Goal: Information Seeking & Learning: Learn about a topic

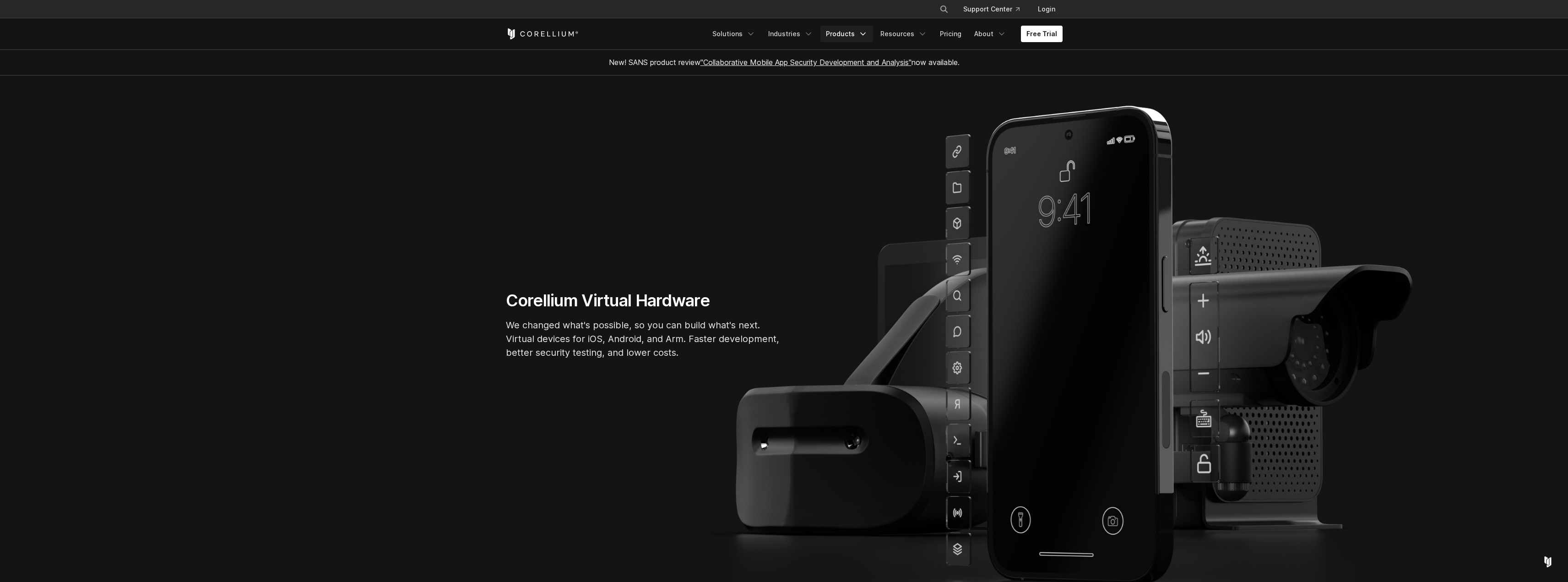
click at [865, 32] on icon "Navigation Menu" at bounding box center [863, 34] width 10 height 10
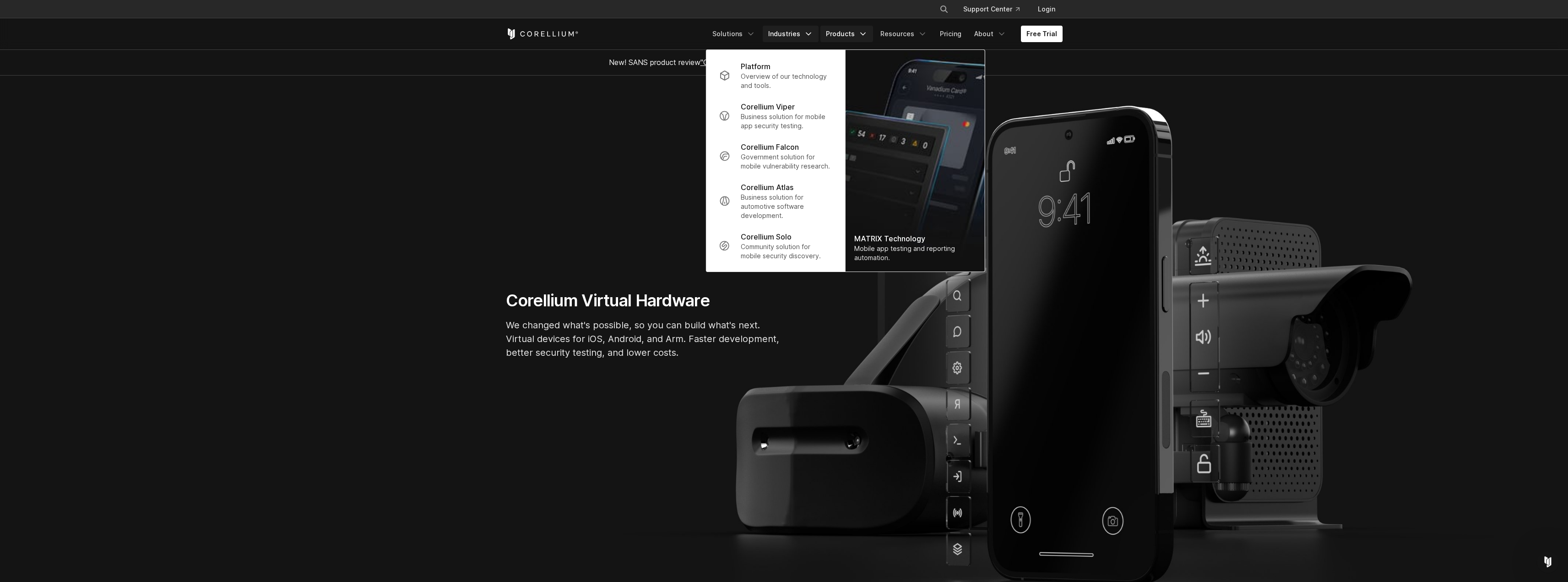
click at [803, 33] on link "Industries" at bounding box center [791, 33] width 56 height 17
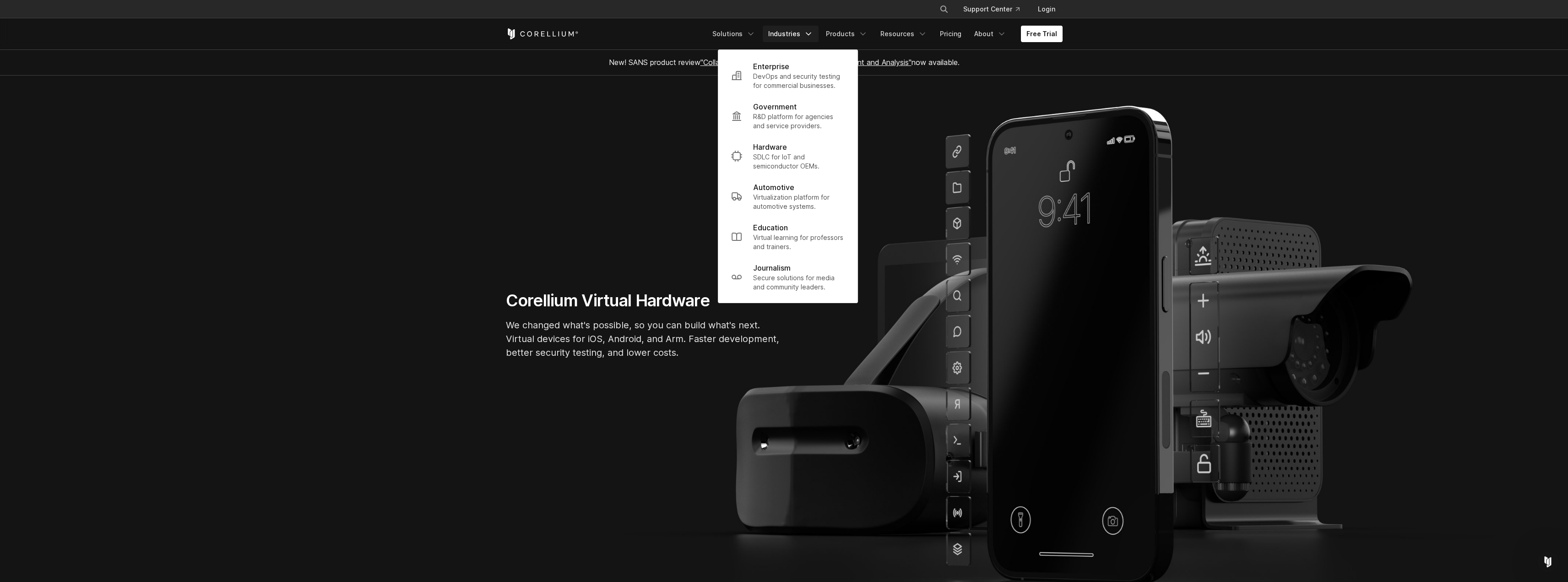
click at [803, 33] on link "Industries" at bounding box center [791, 33] width 56 height 17
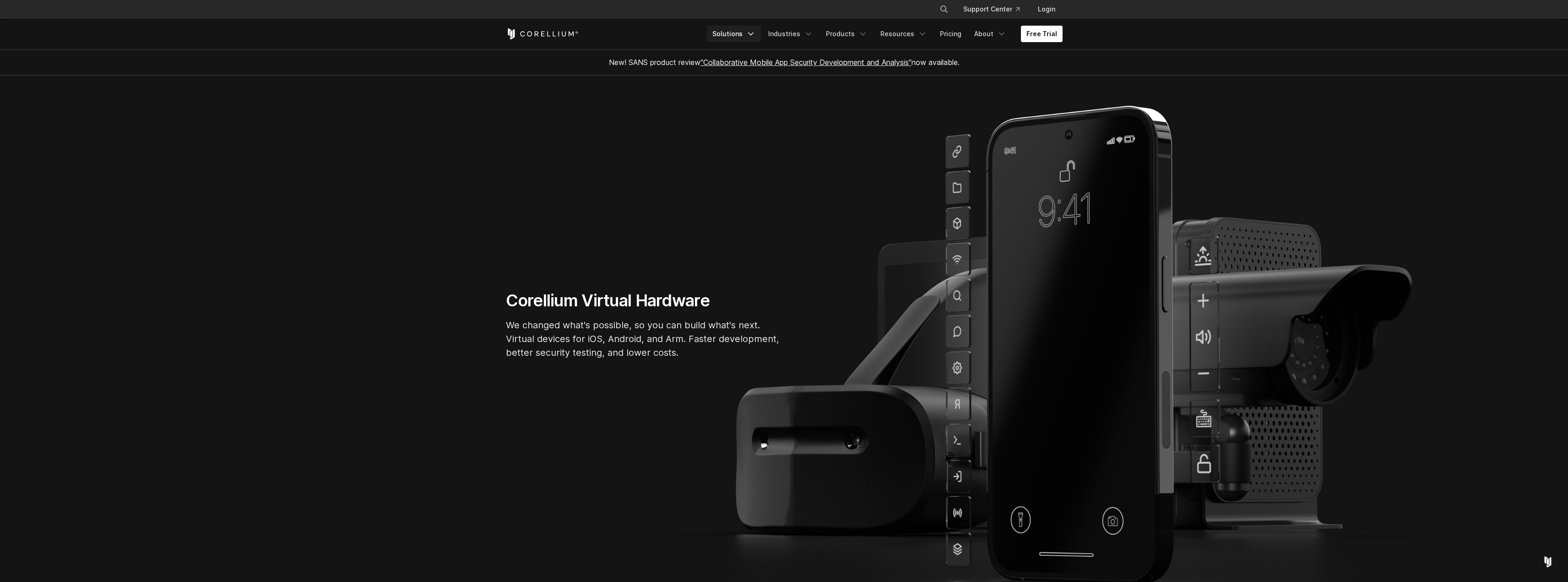
click at [737, 33] on link "Solutions" at bounding box center [734, 33] width 54 height 17
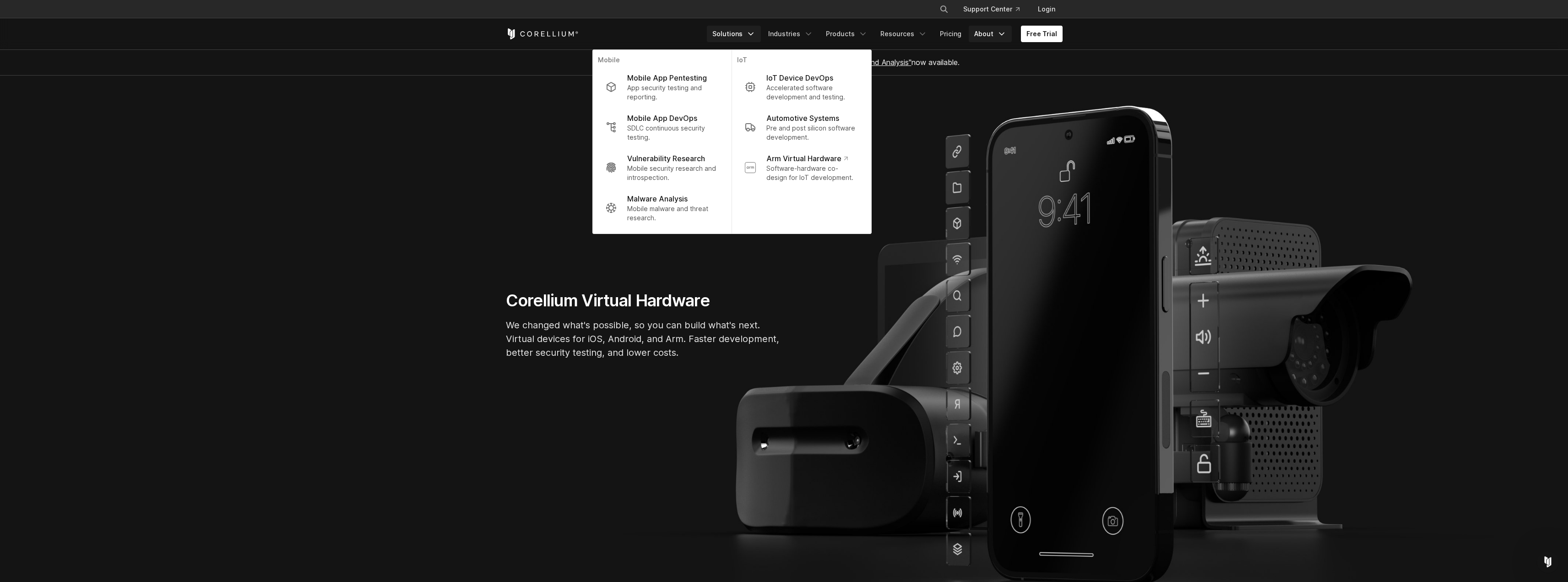
click at [991, 33] on link "About" at bounding box center [991, 33] width 43 height 17
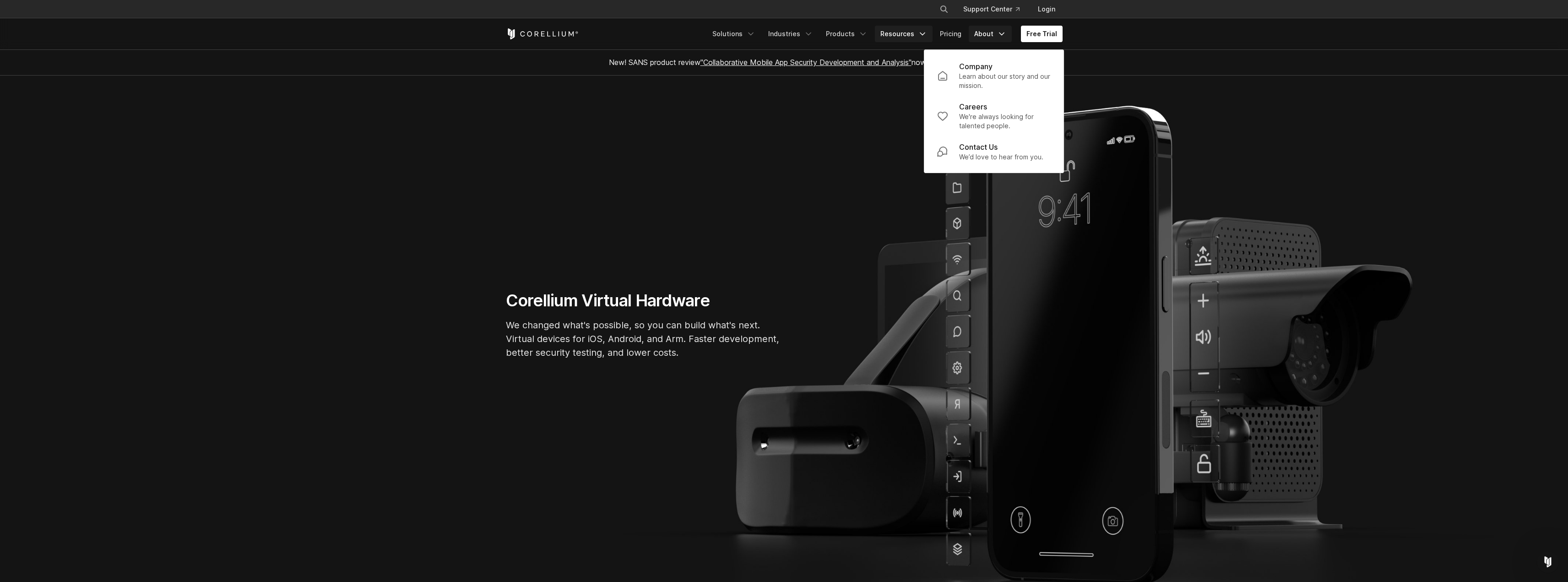
click at [904, 34] on link "Resources" at bounding box center [903, 33] width 58 height 17
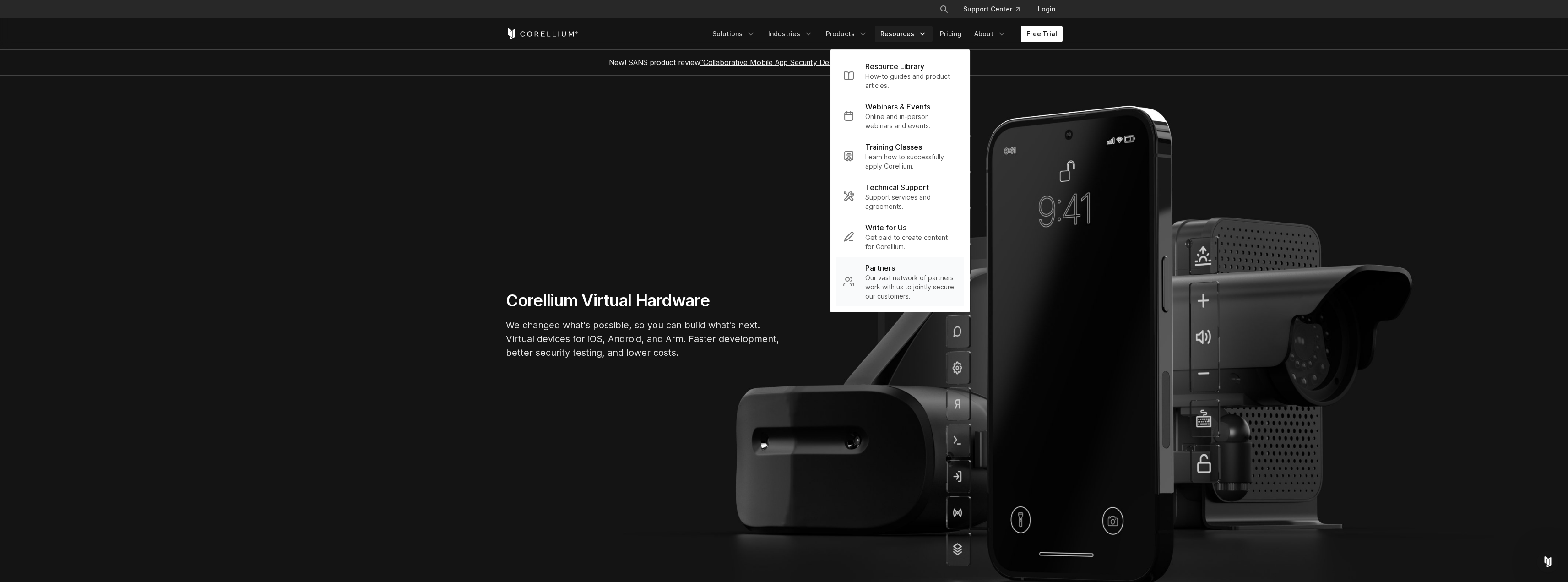
click at [888, 278] on p "Our vast network of partners work with us to jointly secure our customers." at bounding box center [911, 287] width 91 height 28
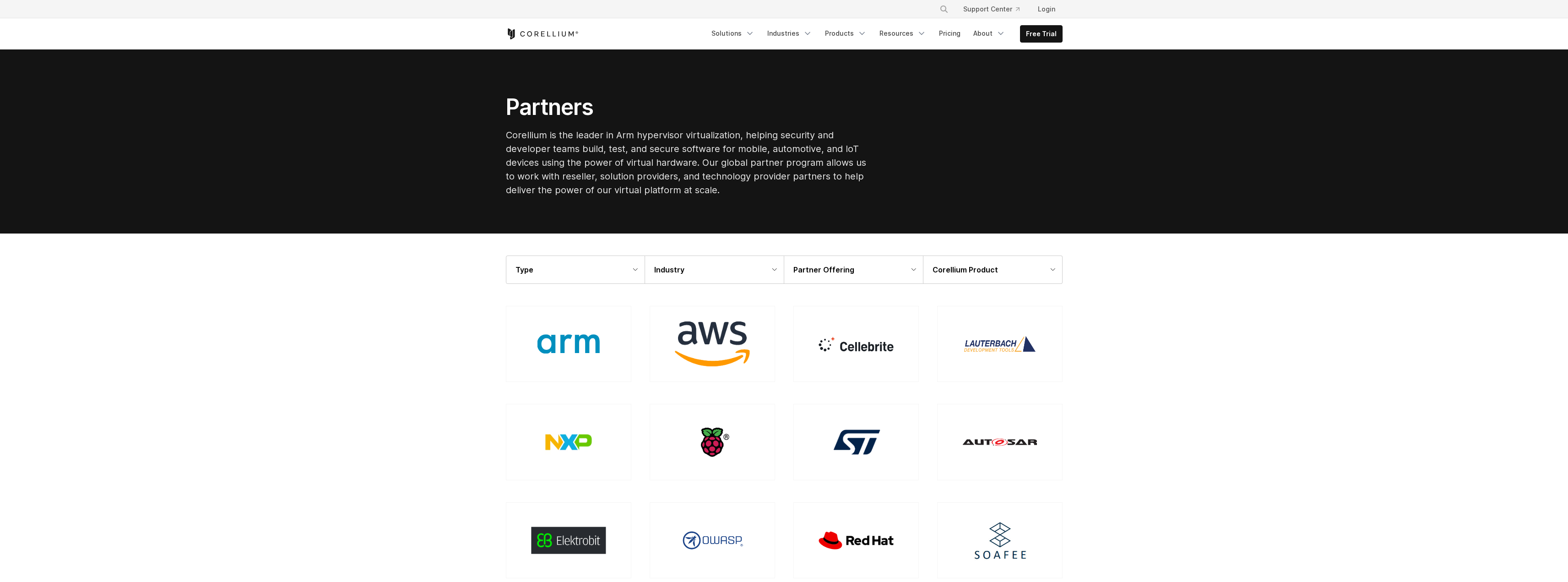
click at [682, 272] on strong "Industry" at bounding box center [669, 270] width 30 height 10
click at [609, 272] on div "Type" at bounding box center [575, 270] width 138 height 28
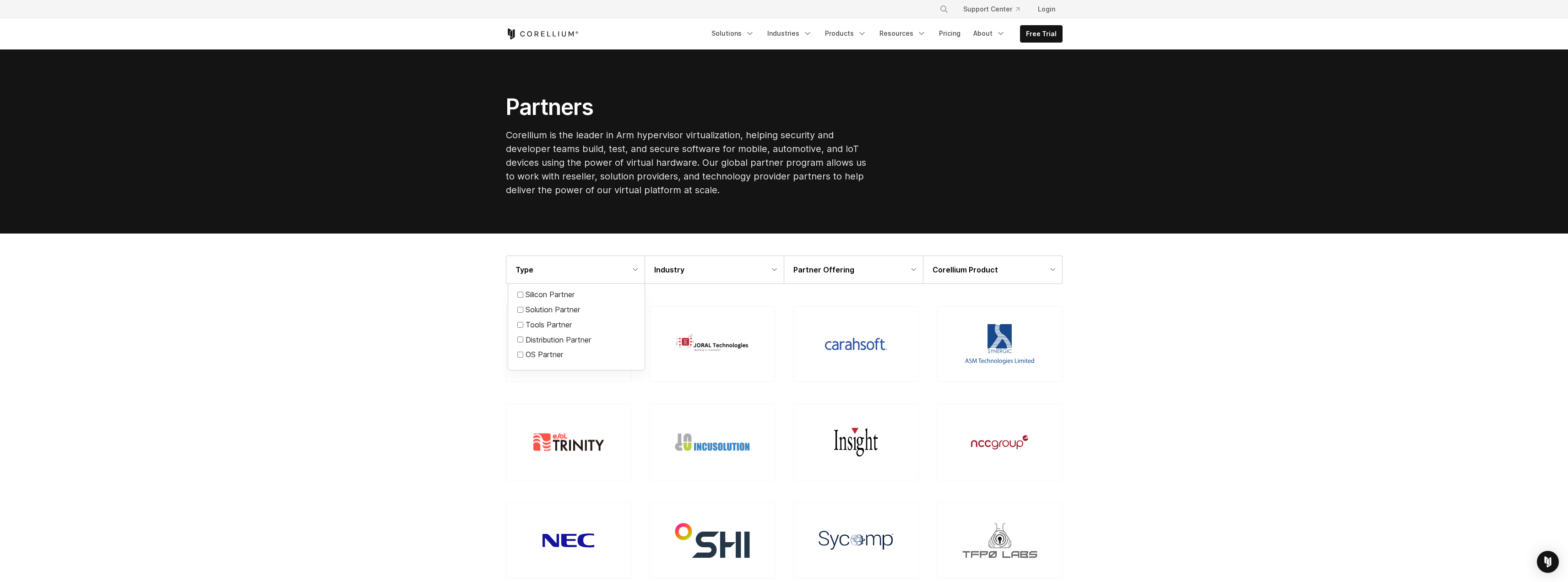
click at [1009, 264] on div "Corellium Product" at bounding box center [992, 270] width 139 height 28
click at [1133, 278] on div at bounding box center [784, 291] width 1568 height 582
click at [874, 272] on div "Partner Offering" at bounding box center [853, 270] width 139 height 28
click at [550, 271] on div "Type" at bounding box center [575, 270] width 138 height 28
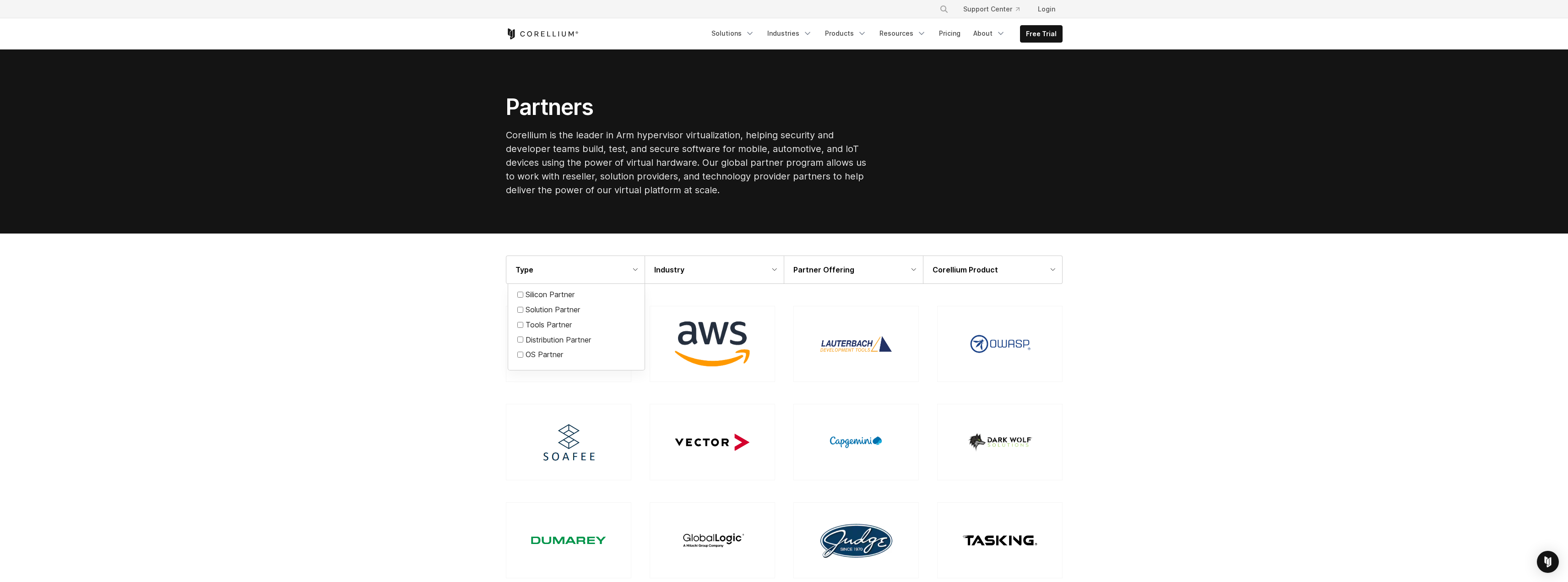
click at [516, 310] on div "IP Partner Silicon Partner Solution Partner Tools Partner Distribution Partner …" at bounding box center [576, 327] width 137 height 86
click at [520, 312] on div "Solution Partner" at bounding box center [576, 309] width 118 height 10
